Goal: Obtain resource: Download file/media

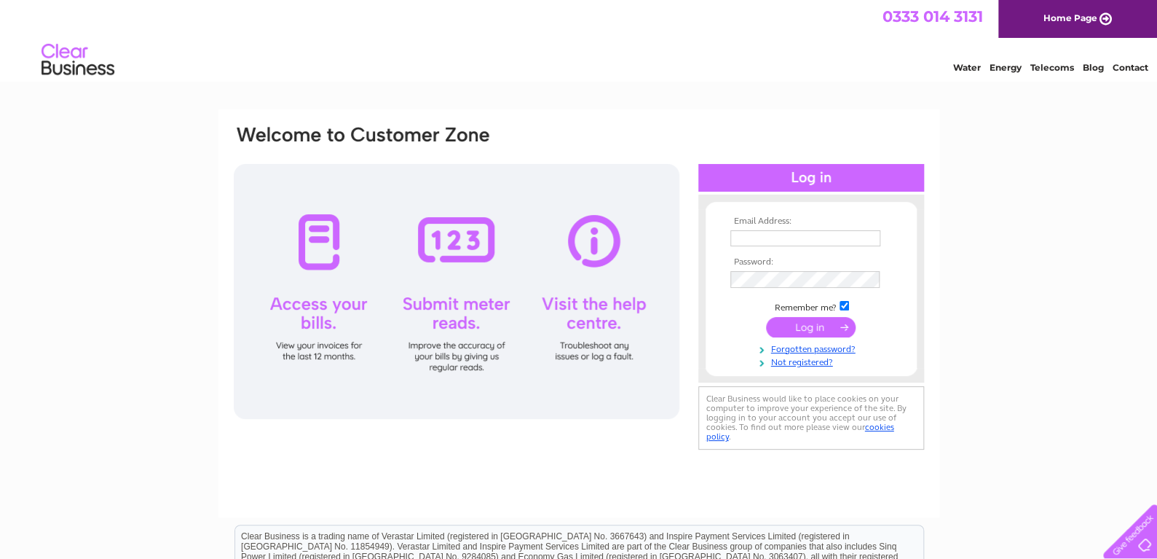
type input "[DOMAIN_NAME][EMAIL_ADDRESS][DOMAIN_NAME]"
click at [814, 333] on input "submit" at bounding box center [811, 327] width 90 height 20
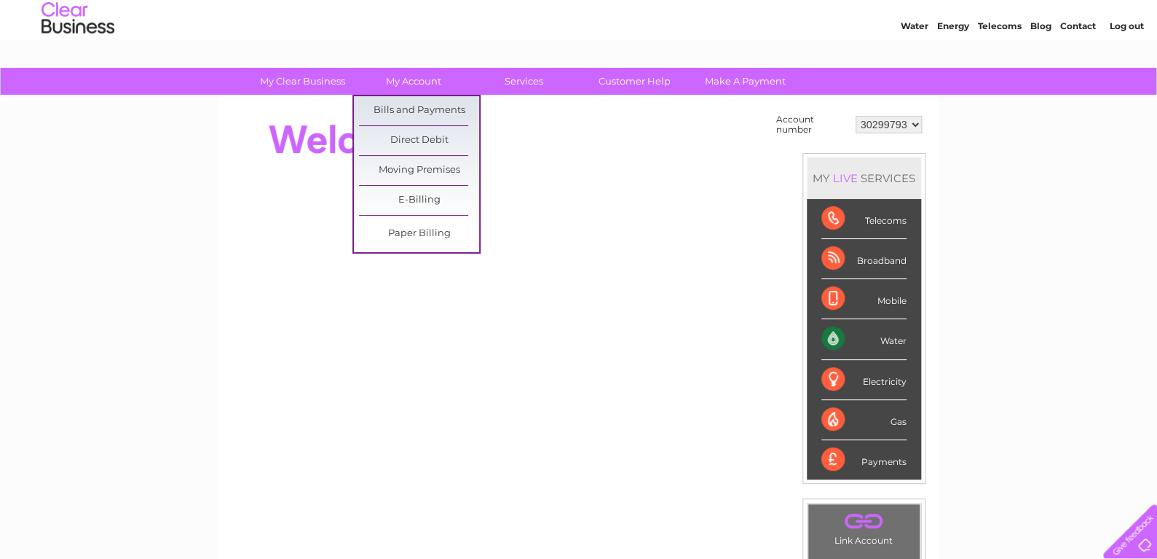
scroll to position [16, 0]
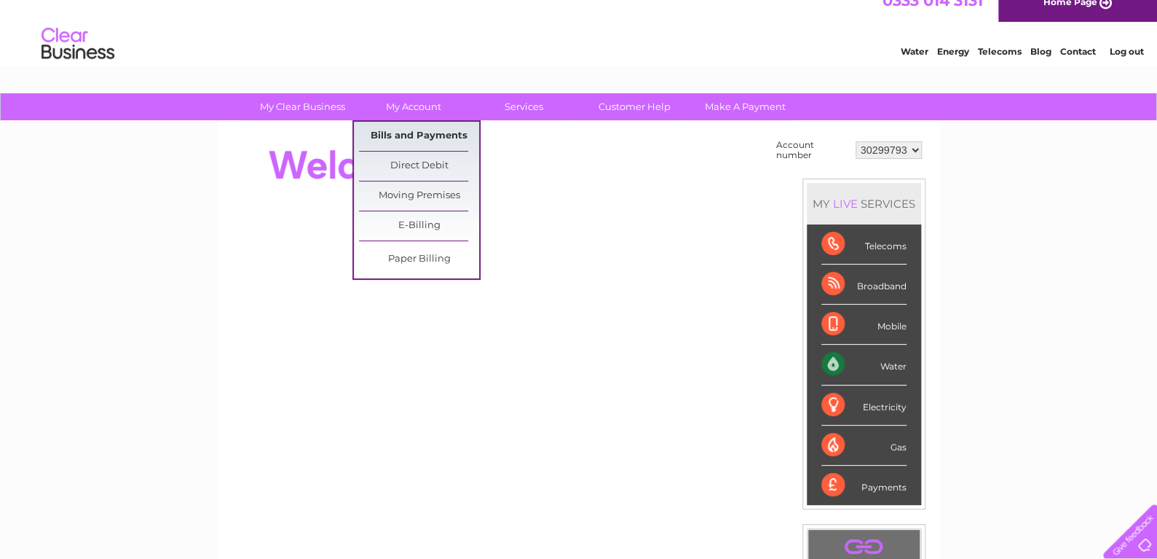
click at [431, 133] on link "Bills and Payments" at bounding box center [419, 136] width 120 height 29
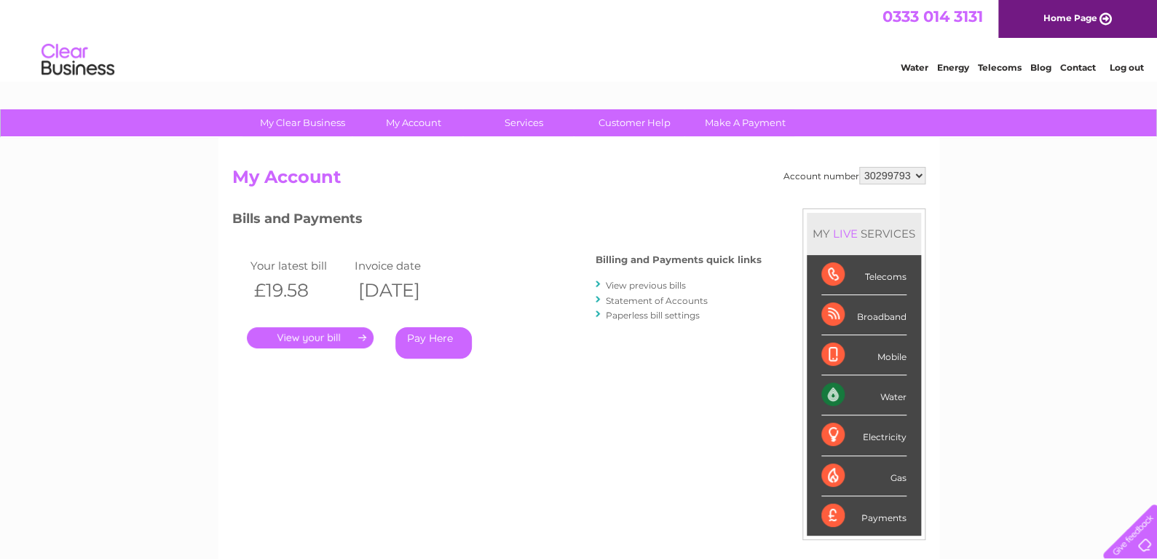
click at [332, 338] on link "." at bounding box center [310, 337] width 127 height 21
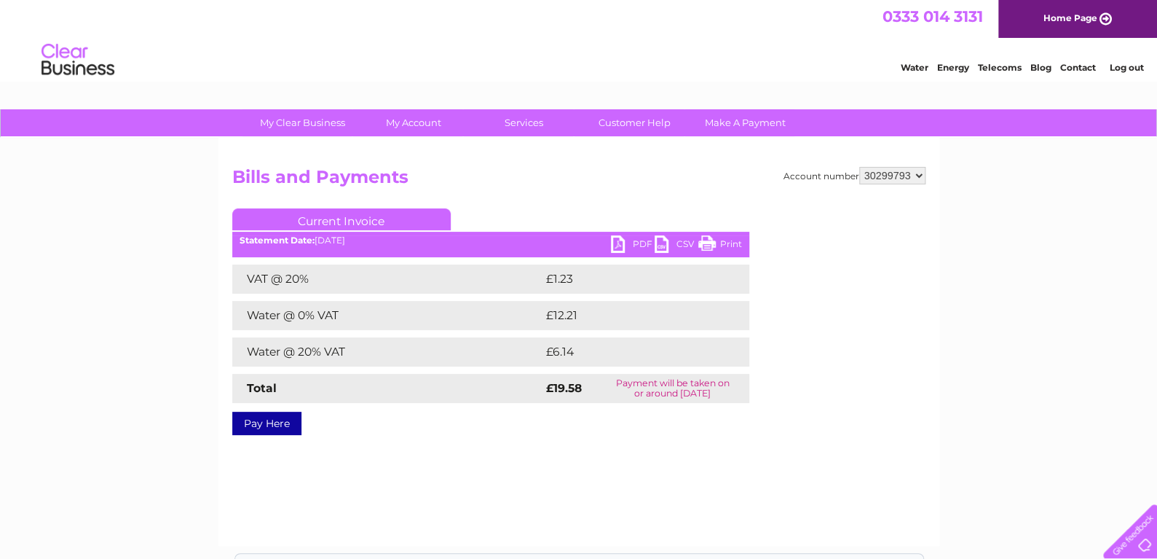
click at [710, 246] on link "Print" at bounding box center [721, 245] width 44 height 21
click at [640, 247] on link "PDF" at bounding box center [633, 245] width 44 height 21
